Goal: Task Accomplishment & Management: Complete application form

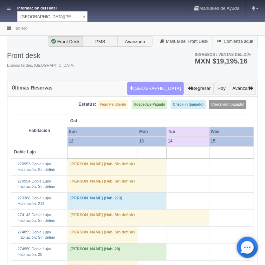
click at [155, 89] on button "[GEOGRAPHIC_DATA]" at bounding box center [155, 88] width 57 height 13
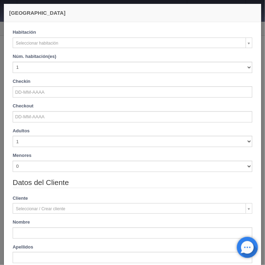
checkbox input "false"
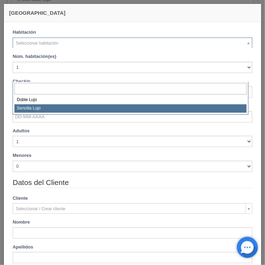
scroll to position [534, 0]
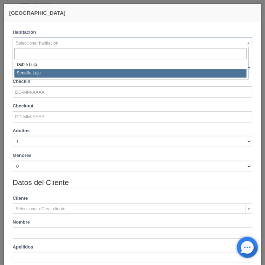
click at [216, 256] on body "Información del Hotel HOTEL SAN FRANCISCO PLAZA HOTEL SAN FRANCISCO PLAZA HOTEL…" at bounding box center [132, 128] width 265 height 1325
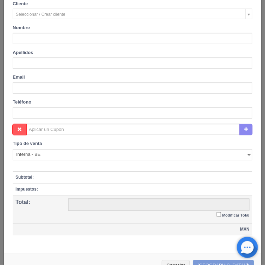
scroll to position [210, 0]
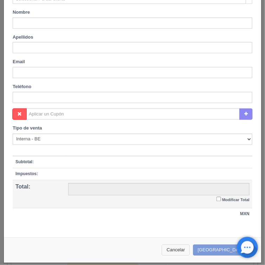
click at [184, 247] on button "Cancelar" at bounding box center [176, 251] width 28 height 12
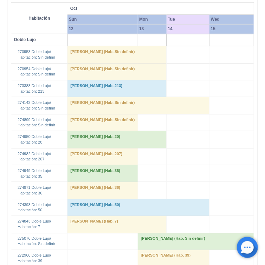
scroll to position [0, 0]
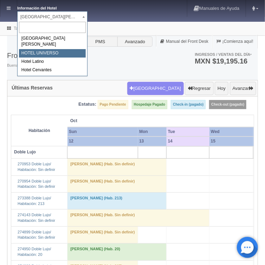
select select "358"
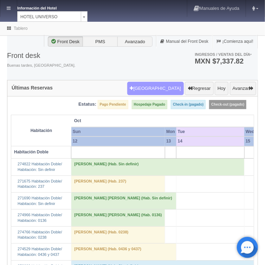
click at [159, 85] on button "[GEOGRAPHIC_DATA]" at bounding box center [155, 88] width 57 height 13
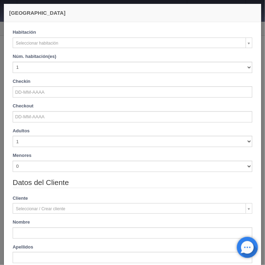
checkbox input "false"
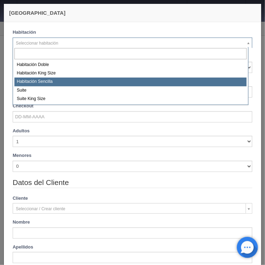
select select "2174"
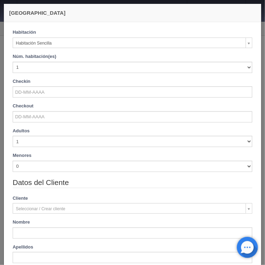
checkbox input "false"
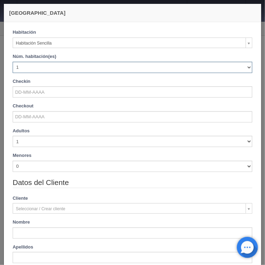
drag, startPoint x: 246, startPoint y: 69, endPoint x: 238, endPoint y: 69, distance: 7.7
click at [244, 69] on select "1 2 3 4 5 6 7 8 9 10 11 12 13 14 15 16 17 18 19 20" at bounding box center [133, 67] width 240 height 11
select select "3"
click at [13, 62] on select "1 2 3 4 5 6 7 8 9 10 11 12 13 14 15 16 17 18 19 20" at bounding box center [133, 67] width 240 height 11
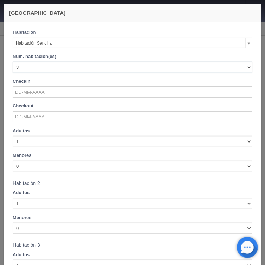
checkbox input "false"
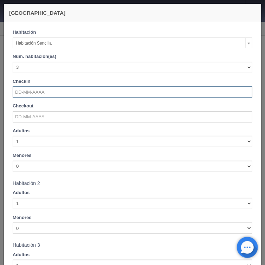
drag, startPoint x: 35, startPoint y: 92, endPoint x: 35, endPoint y: 97, distance: 5.6
click at [35, 93] on input "text" at bounding box center [133, 91] width 240 height 11
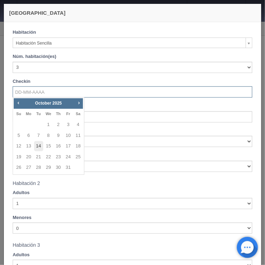
click at [39, 148] on link "14" at bounding box center [38, 146] width 9 height 10
type input "14-10-2025"
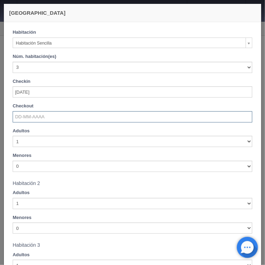
click at [29, 116] on input "text" at bounding box center [133, 116] width 240 height 11
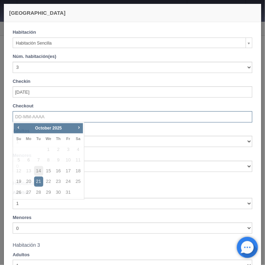
checkbox input "false"
click at [50, 171] on link "15" at bounding box center [48, 171] width 9 height 10
type input "15-10-2025"
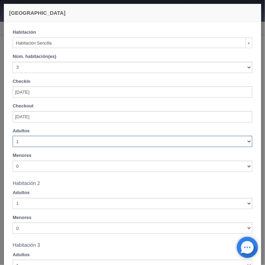
drag, startPoint x: 246, startPoint y: 142, endPoint x: 232, endPoint y: 147, distance: 14.9
click at [245, 142] on select "1 2 3 4 5 6 7 8 9 10" at bounding box center [133, 141] width 240 height 11
checkbox input "false"
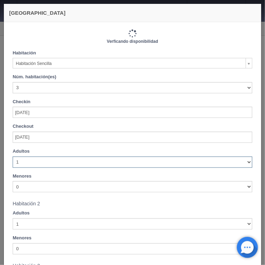
type input "2820.00"
checkbox input "false"
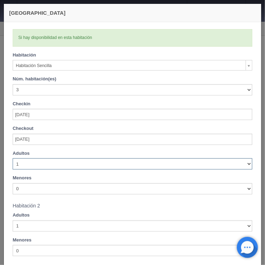
select select "2"
click at [13, 158] on select "1 2 3 4 5 6 7 8 9 10" at bounding box center [133, 163] width 240 height 11
checkbox input "false"
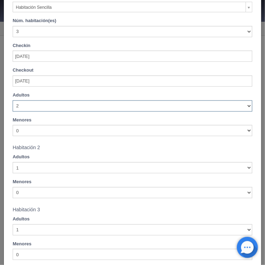
type input "2820.00"
checkbox input "false"
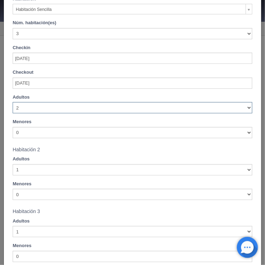
scroll to position [58, 0]
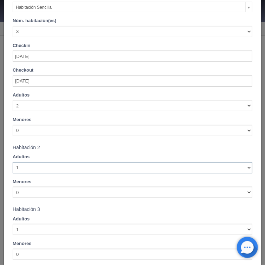
drag, startPoint x: 245, startPoint y: 168, endPoint x: 230, endPoint y: 173, distance: 15.2
click at [243, 168] on select "1 2 3 4 5 6 7 8 9 10" at bounding box center [133, 167] width 240 height 11
select select "2"
click at [13, 162] on select "1 2 3 4 5 6 7 8 9 10" at bounding box center [133, 167] width 240 height 11
checkbox input "false"
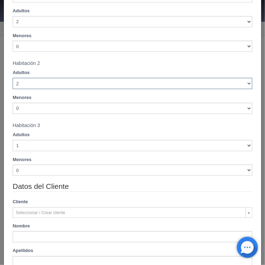
type input "2820.00"
checkbox input "false"
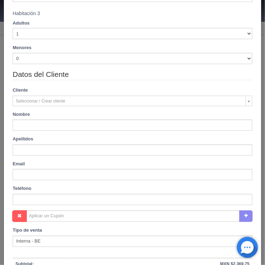
scroll to position [255, 0]
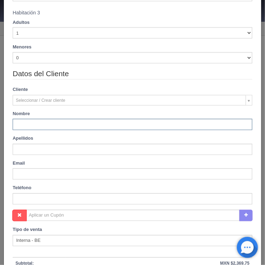
click at [31, 124] on input "text" at bounding box center [133, 124] width 240 height 11
type input "nelly"
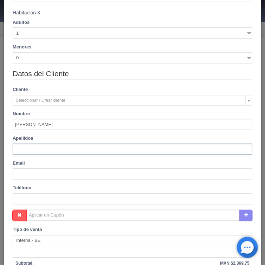
click at [22, 149] on input "text" at bounding box center [133, 149] width 240 height 11
click at [40, 117] on div "Nombre nelly" at bounding box center [132, 121] width 250 height 20
type input "de la torre"
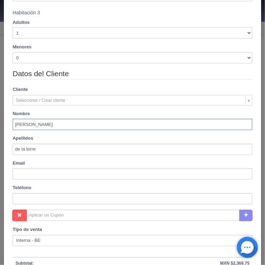
click at [37, 124] on input "nelly" at bounding box center [133, 124] width 240 height 11
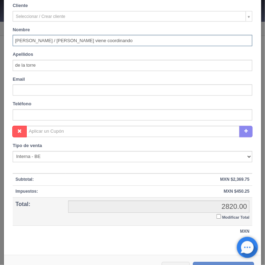
scroll to position [357, 0]
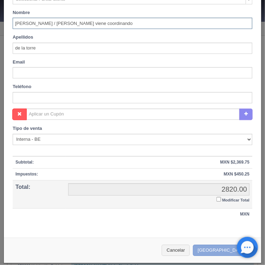
type input "nelly / esthela viene coordinando"
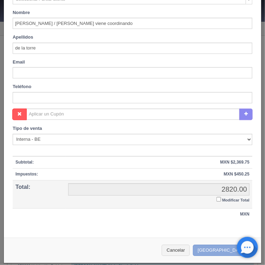
click at [214, 247] on button "Crear Reserva" at bounding box center [223, 251] width 61 height 12
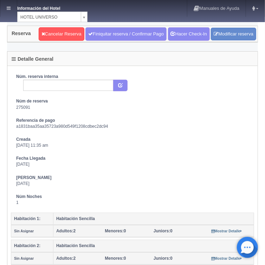
click at [10, 9] on icon at bounding box center [9, 8] width 4 height 5
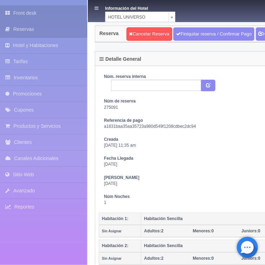
click at [24, 14] on link "Front desk" at bounding box center [43, 13] width 87 height 16
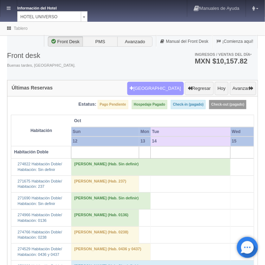
click at [160, 88] on button "[GEOGRAPHIC_DATA]" at bounding box center [155, 88] width 57 height 13
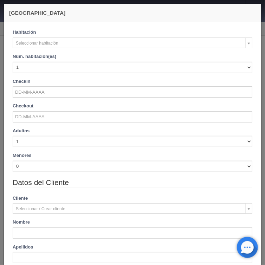
checkbox input "false"
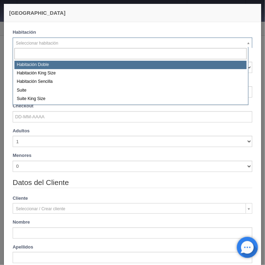
select select "583"
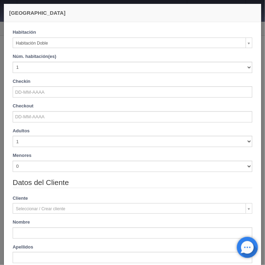
checkbox input "false"
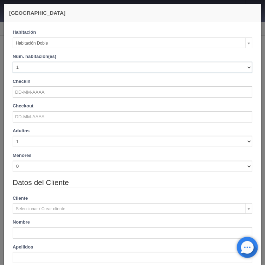
drag, startPoint x: 244, startPoint y: 67, endPoint x: 210, endPoint y: 72, distance: 34.1
click at [243, 67] on select "1 2 3 4 5 6 7 8 9 10 11 12 13 14 15 16 17 18 19 20" at bounding box center [133, 67] width 240 height 11
select select "2"
click at [13, 62] on select "1 2 3 4 5 6 7 8 9 10 11 12 13 14 15 16 17 18 19 20" at bounding box center [133, 67] width 240 height 11
checkbox input "false"
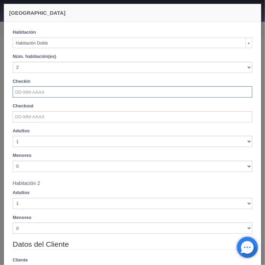
click at [29, 96] on input "text" at bounding box center [133, 91] width 240 height 11
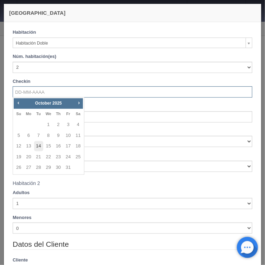
click at [41, 148] on link "14" at bounding box center [38, 146] width 9 height 10
type input "14-10-2025"
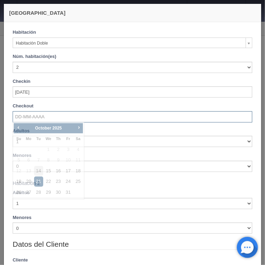
click at [32, 117] on input "text" at bounding box center [133, 116] width 240 height 11
checkbox input "false"
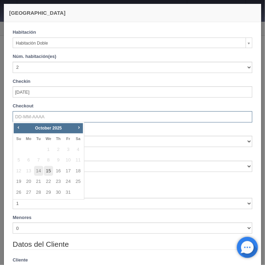
click at [50, 172] on link "15" at bounding box center [48, 171] width 9 height 10
type input "15-10-2025"
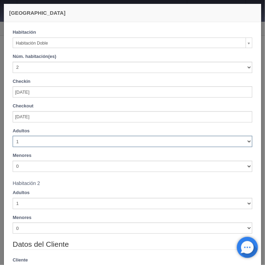
drag, startPoint x: 246, startPoint y: 143, endPoint x: 233, endPoint y: 147, distance: 13.5
click at [240, 145] on select "1 2 3 4 5 6 7 8 9 10" at bounding box center [133, 141] width 240 height 11
checkbox input "false"
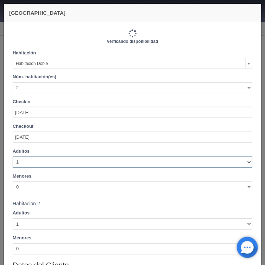
type input "2060.00"
checkbox input "false"
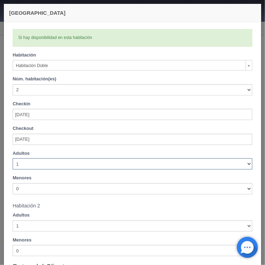
select select "2"
click at [13, 158] on select "1 2 3 4 5 6 7 8 9 10" at bounding box center [133, 163] width 240 height 11
checkbox input "false"
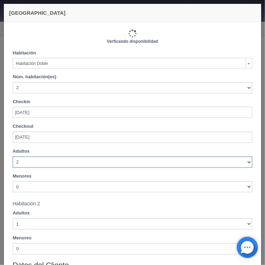
type input "2060.00"
checkbox input "false"
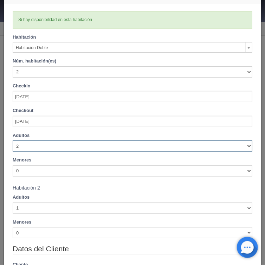
scroll to position [28, 0]
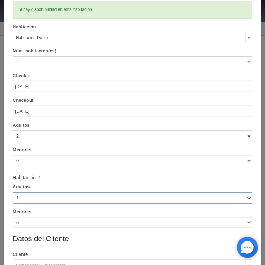
click at [245, 198] on select "1 2 3 4 5 6 7 8 9 10" at bounding box center [133, 198] width 240 height 11
select select "2"
click at [13, 193] on select "1 2 3 4 5 6 7 8 9 10" at bounding box center [133, 198] width 240 height 11
checkbox input "false"
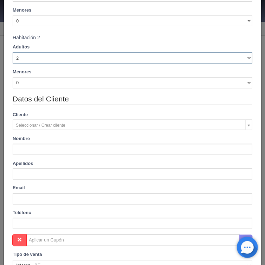
type input "2060.00"
checkbox input "false"
click at [25, 143] on div "Nombre" at bounding box center [132, 145] width 250 height 20
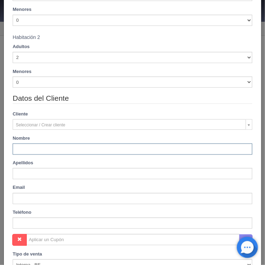
click at [24, 148] on input "text" at bounding box center [133, 149] width 240 height 11
click at [56, 148] on input "nelly /esthela vienen coordinando" at bounding box center [133, 149] width 240 height 11
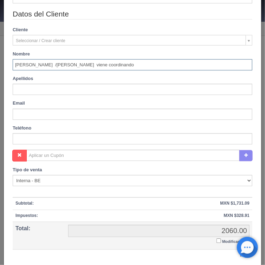
scroll to position [295, 0]
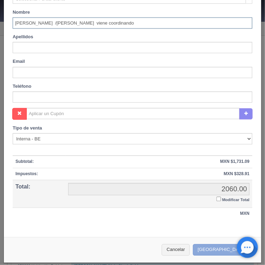
type input "nelly /esthela viene coordinando"
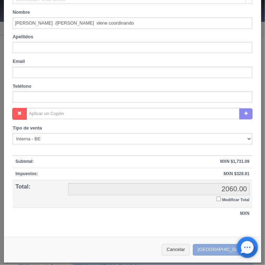
click at [215, 250] on button "Crear Reserva" at bounding box center [223, 251] width 61 height 12
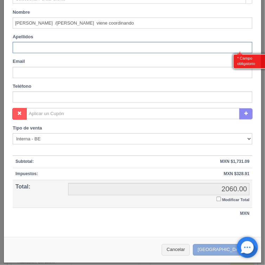
scroll to position [42, 0]
click at [28, 49] on input "text" at bounding box center [133, 47] width 240 height 11
type input "de la torre"
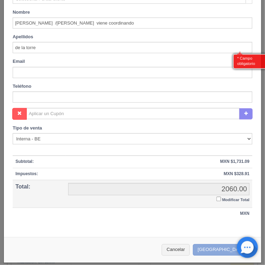
click at [219, 246] on button "Crear Reserva" at bounding box center [223, 251] width 61 height 12
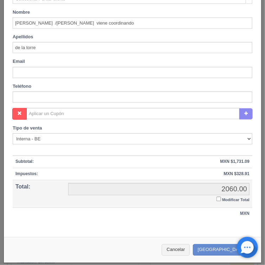
scroll to position [126, 0]
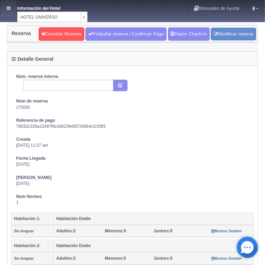
click at [8, 8] on icon at bounding box center [9, 8] width 4 height 5
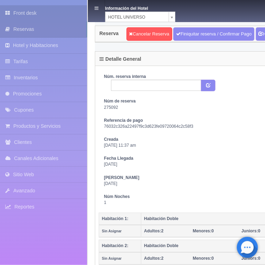
click at [24, 13] on link "Front desk" at bounding box center [43, 13] width 87 height 16
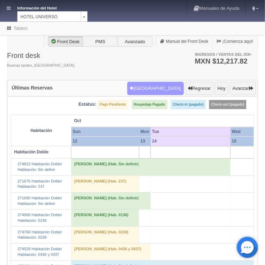
click at [156, 88] on button "[GEOGRAPHIC_DATA]" at bounding box center [155, 88] width 57 height 13
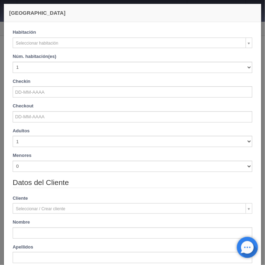
checkbox input "false"
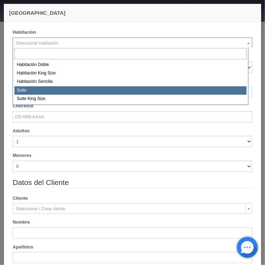
select select "584"
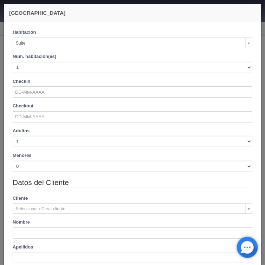
checkbox input "false"
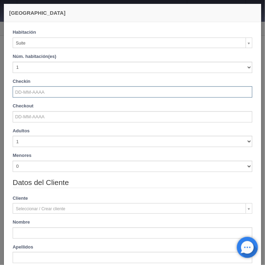
click at [34, 92] on input "text" at bounding box center [133, 91] width 240 height 11
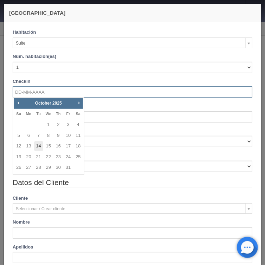
click at [39, 147] on link "14" at bounding box center [38, 146] width 9 height 10
type input "14-10-2025"
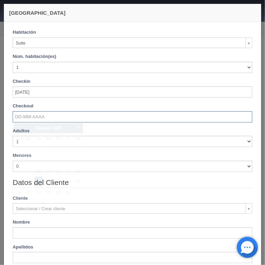
click at [28, 116] on input "text" at bounding box center [133, 116] width 240 height 11
checkbox input "false"
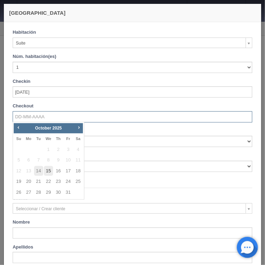
click at [48, 172] on link "15" at bounding box center [48, 171] width 9 height 10
type input "15-10-2025"
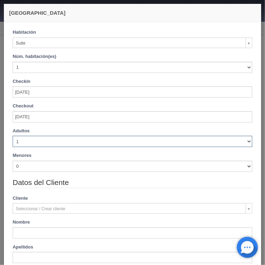
drag, startPoint x: 244, startPoint y: 143, endPoint x: 238, endPoint y: 147, distance: 7.2
click at [241, 145] on select "1 2 3 4 5 6 7 8 9 10" at bounding box center [133, 141] width 240 height 11
checkbox input "false"
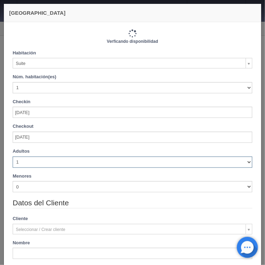
type input "1130.00"
checkbox input "false"
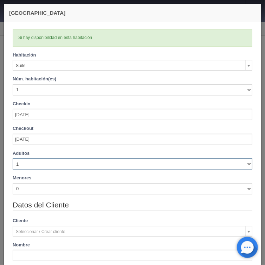
select select "5"
click at [13, 158] on select "1 2 3 4 5 6 7 8 9 10" at bounding box center [133, 163] width 240 height 11
checkbox input "false"
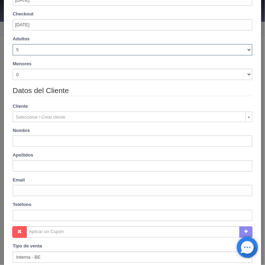
type input "1210.00"
checkbox input "false"
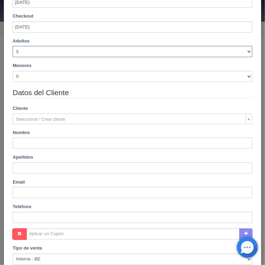
scroll to position [115, 0]
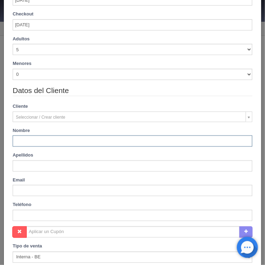
drag, startPoint x: 31, startPoint y: 141, endPoint x: 37, endPoint y: 140, distance: 5.7
click at [31, 141] on input "text" at bounding box center [133, 141] width 240 height 11
click at [59, 139] on input "nelly /esthela viene cordinando" at bounding box center [133, 141] width 240 height 11
type input "nelly /esthela viene coordinando"
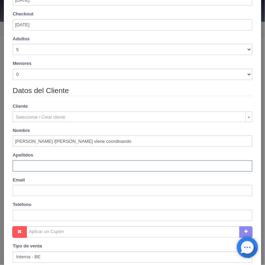
click at [32, 167] on input "text" at bounding box center [133, 166] width 240 height 11
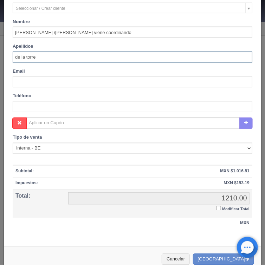
scroll to position [233, 0]
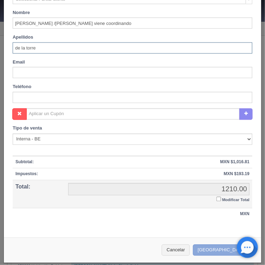
type input "de la torre"
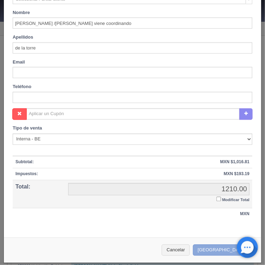
click at [219, 247] on button "Crear Reserva" at bounding box center [223, 251] width 61 height 12
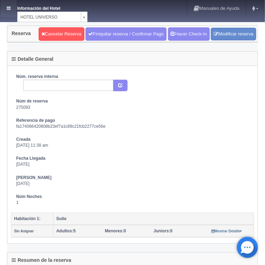
click at [9, 7] on icon at bounding box center [9, 8] width 4 height 5
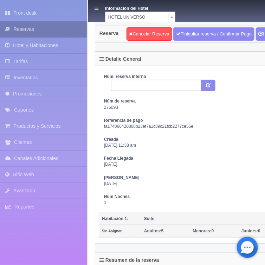
click at [22, 28] on link "Reservas" at bounding box center [43, 29] width 87 height 16
